Goal: Information Seeking & Learning: Understand process/instructions

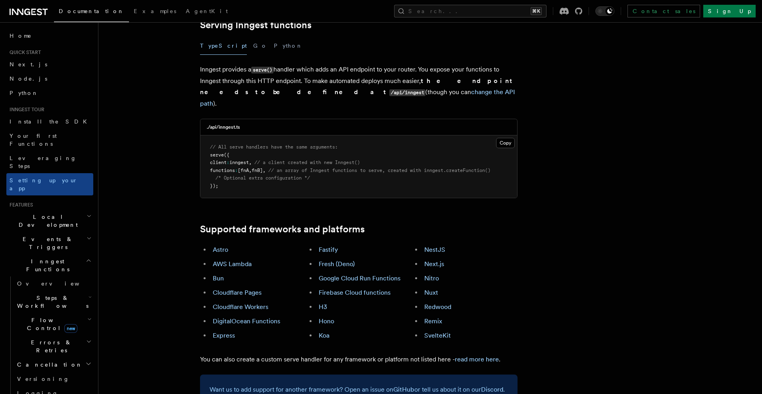
scroll to position [310, 0]
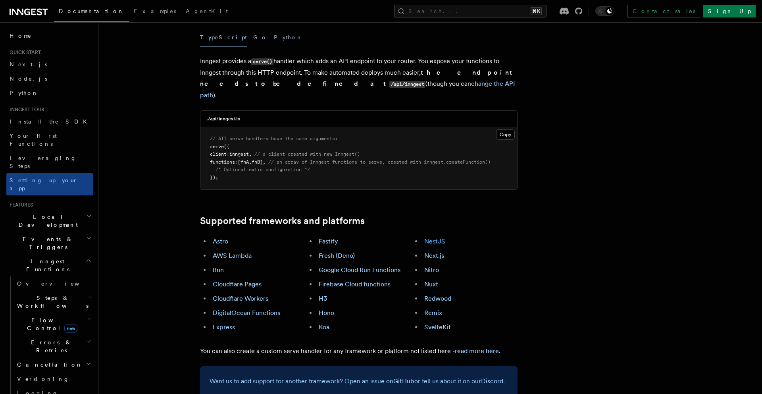
click at [441, 237] on link "NestJS" at bounding box center [434, 241] width 21 height 8
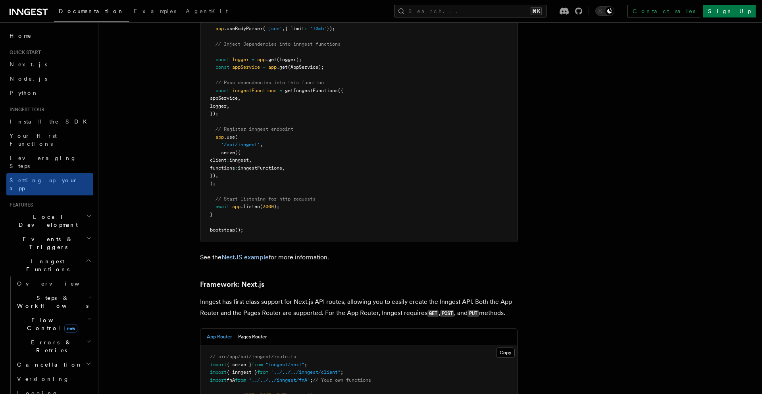
scroll to position [4640, 0]
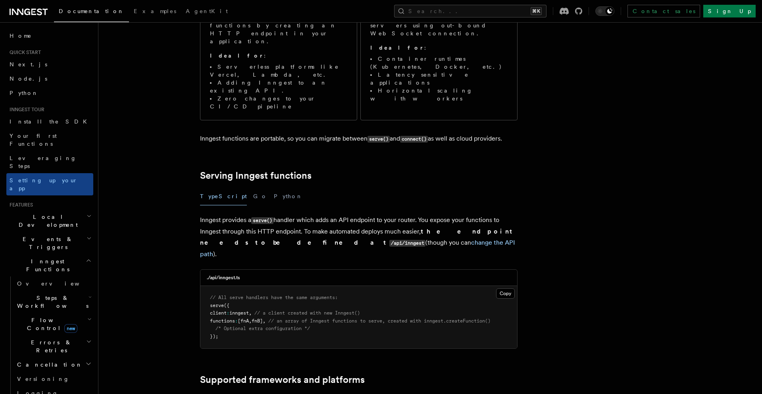
scroll to position [152, 0]
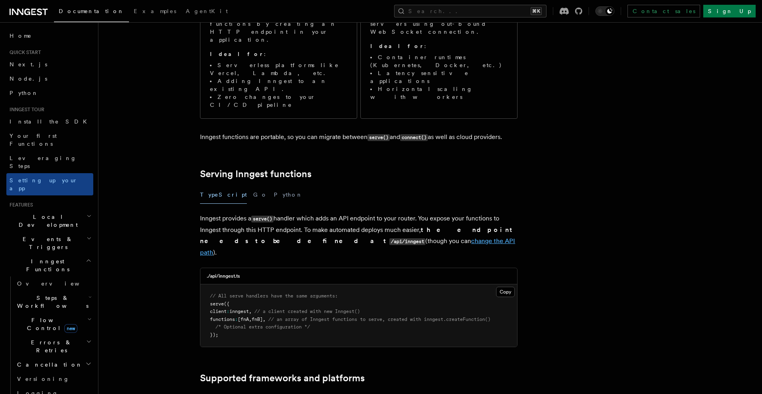
click at [321, 237] on link "change the API path" at bounding box center [357, 246] width 315 height 19
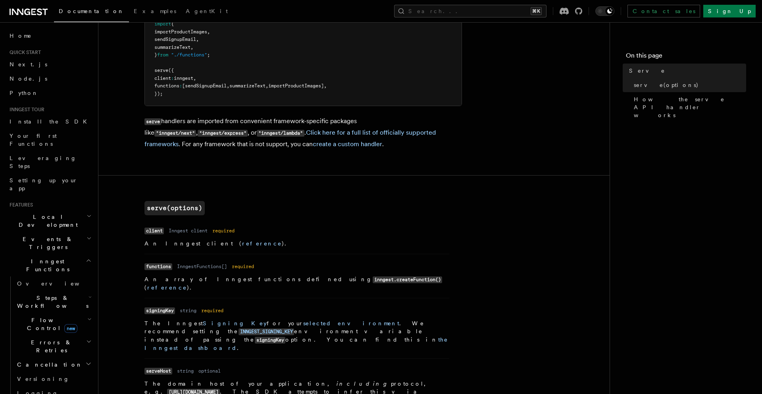
scroll to position [140, 0]
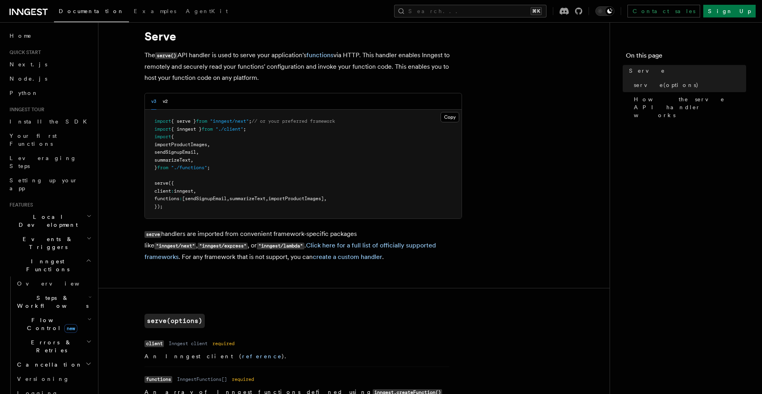
scroll to position [0, 0]
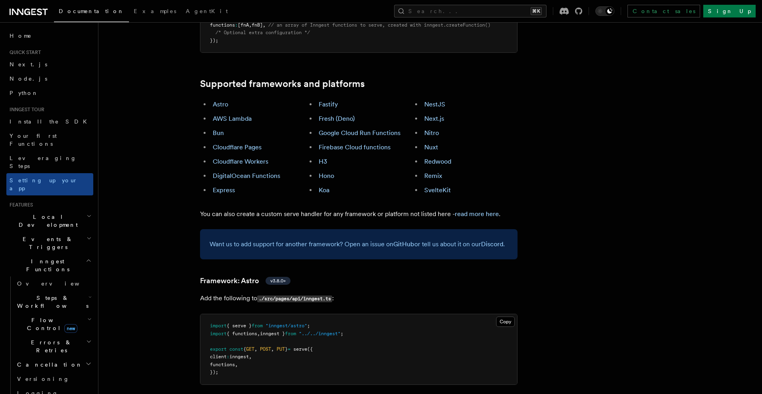
scroll to position [435, 0]
